Goal: Navigation & Orientation: Find specific page/section

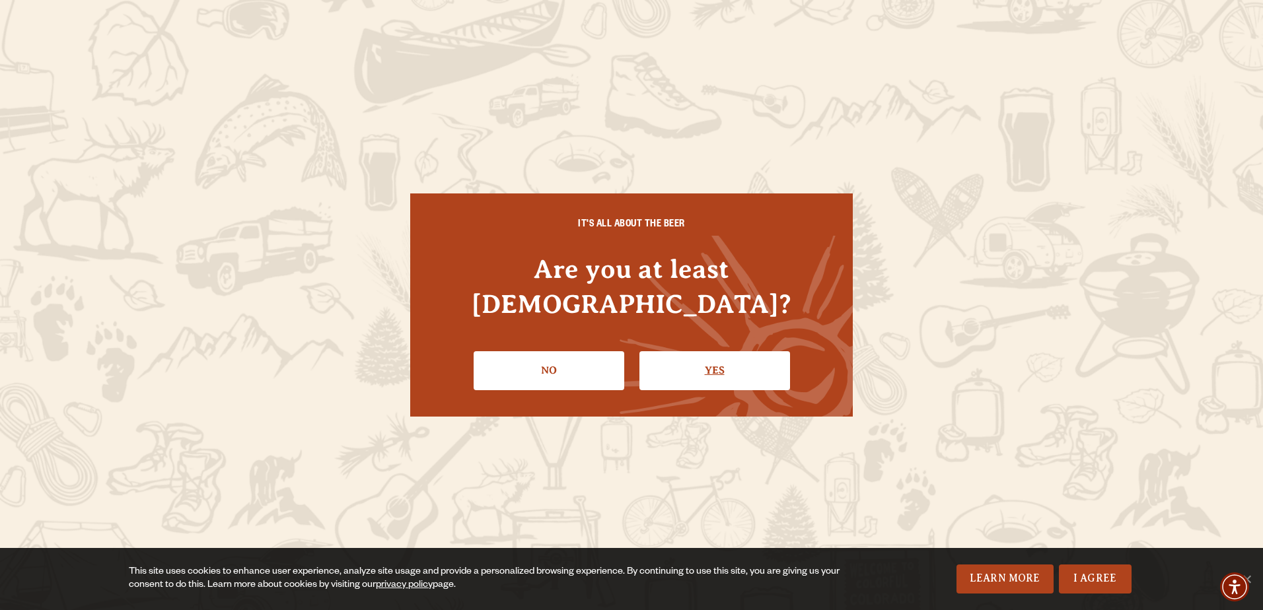
click at [715, 351] on link "Yes" at bounding box center [714, 370] width 151 height 38
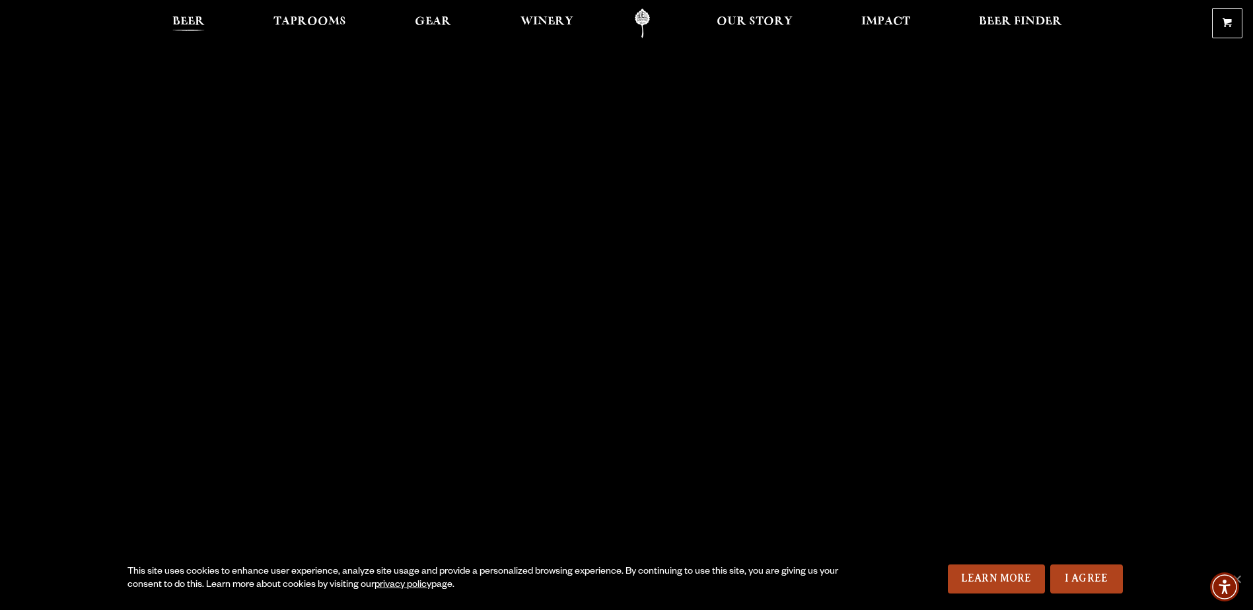
click at [183, 24] on span "Beer" at bounding box center [188, 22] width 32 height 11
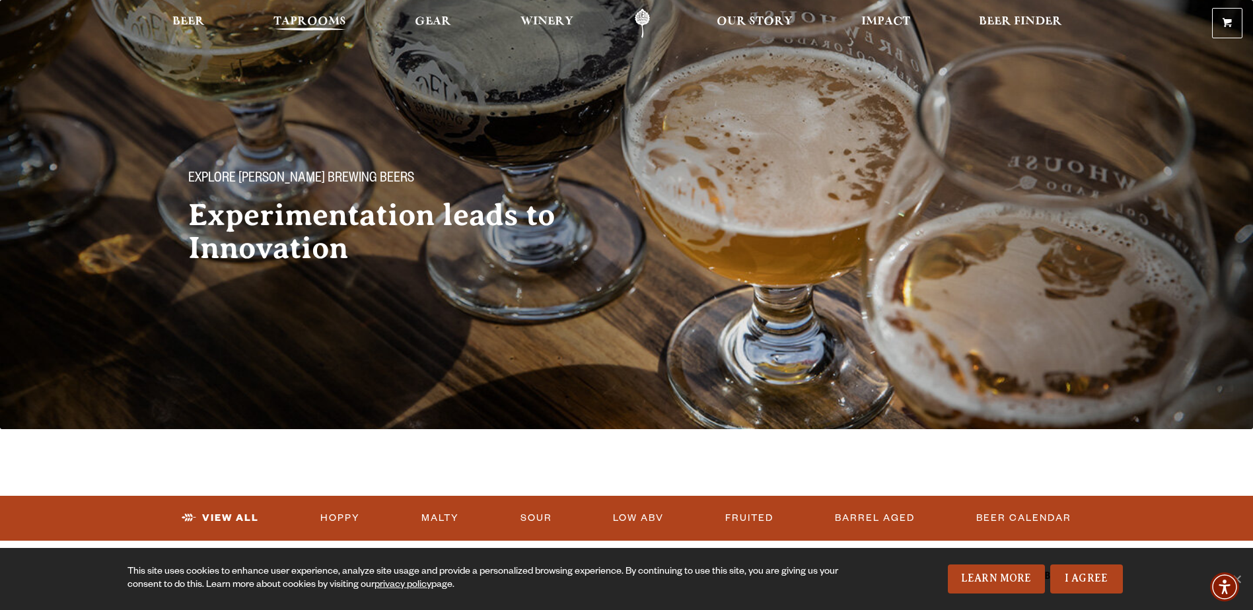
click at [310, 27] on span "Taprooms" at bounding box center [309, 22] width 73 height 11
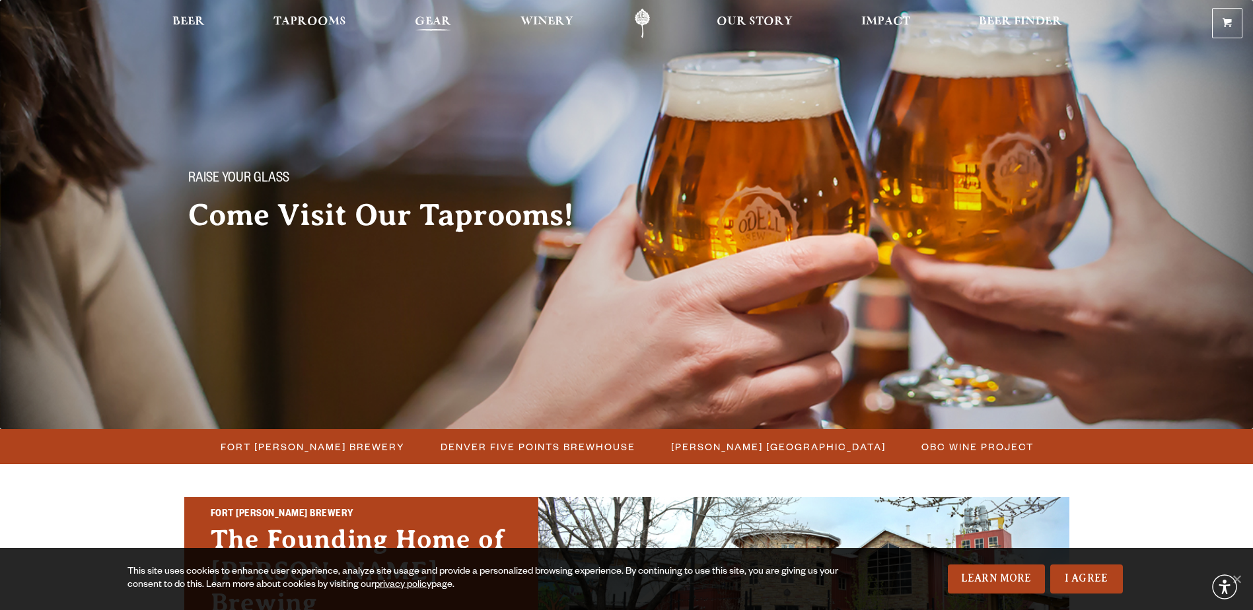
click at [437, 20] on span "Gear" at bounding box center [433, 22] width 36 height 11
